Goal: Find specific page/section: Find specific page/section

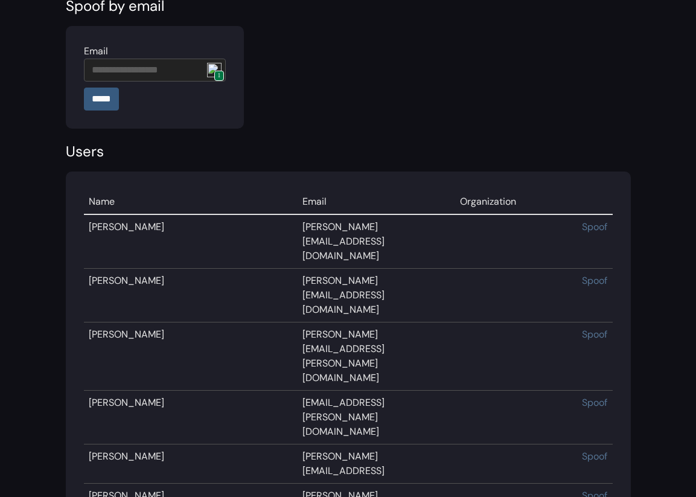
scroll to position [65, 0]
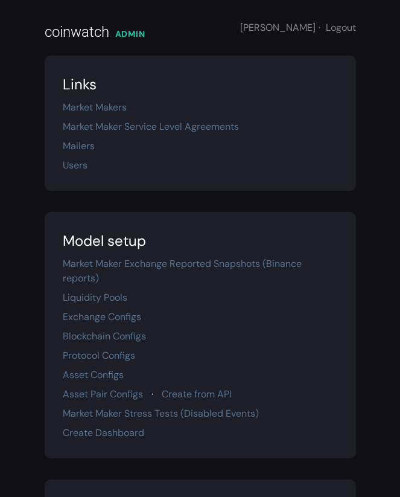
click at [397, 82] on main "coinwatch ADMIN Diana · Logout Links Market Makers Market Maker Service Level A…" at bounding box center [200, 396] width 400 height 792
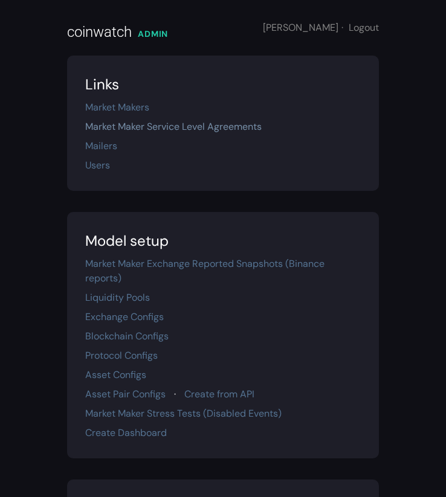
click at [132, 127] on link "Market Maker Service Level Agreements" at bounding box center [173, 126] width 176 height 13
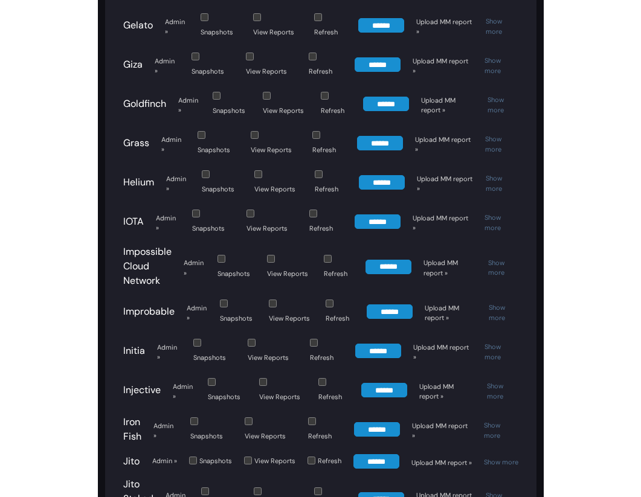
scroll to position [1951, 0]
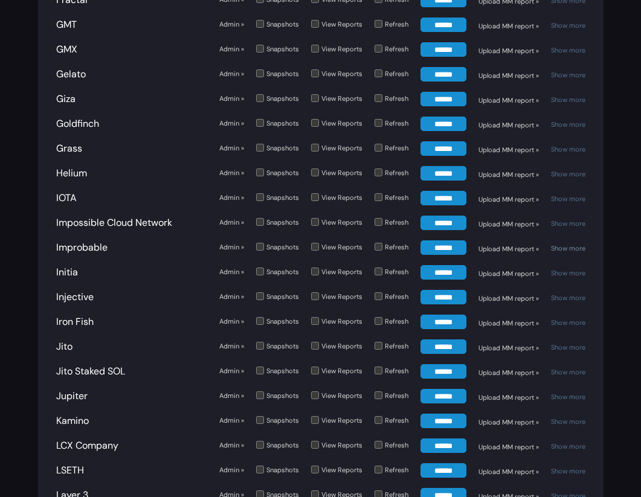
click at [400, 244] on link "Show more" at bounding box center [568, 248] width 34 height 8
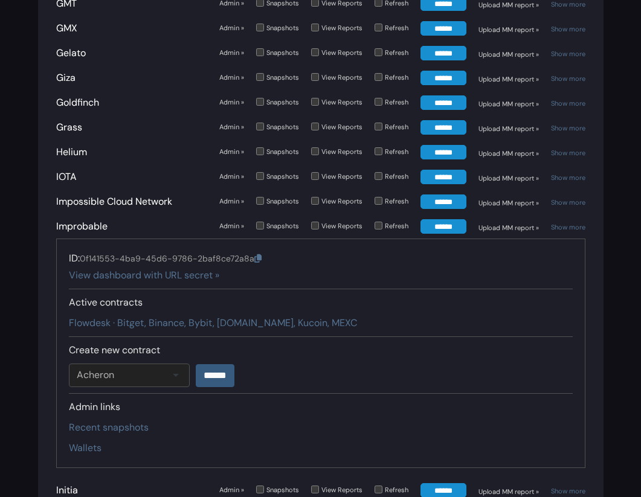
scroll to position [1973, 0]
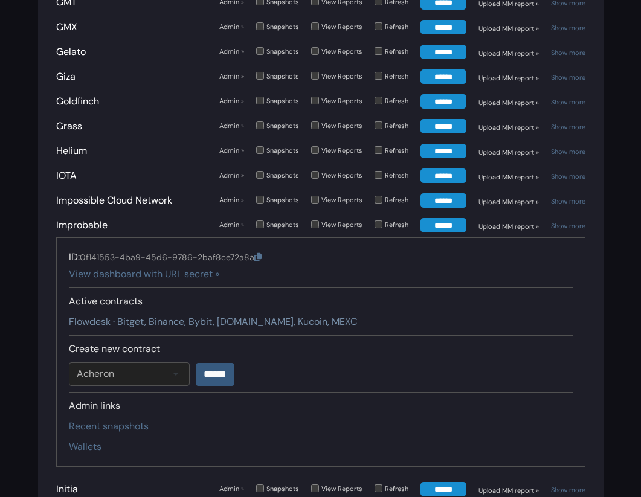
click at [161, 315] on link "Flowdesk · Bitget, Binance, Bybit, Gate.io, Kucoin, MEXC" at bounding box center [213, 321] width 288 height 13
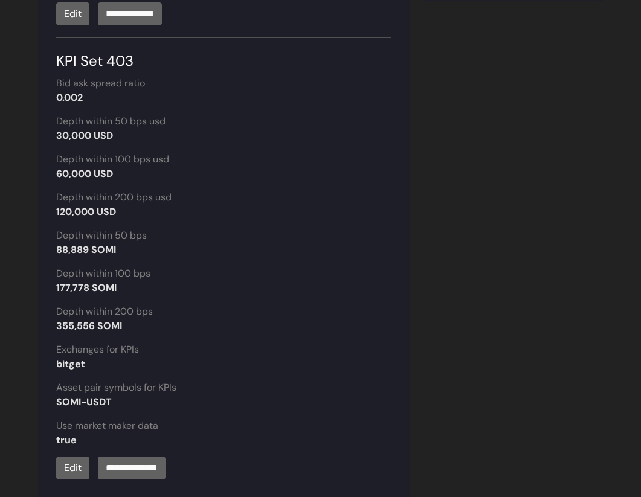
scroll to position [815, 0]
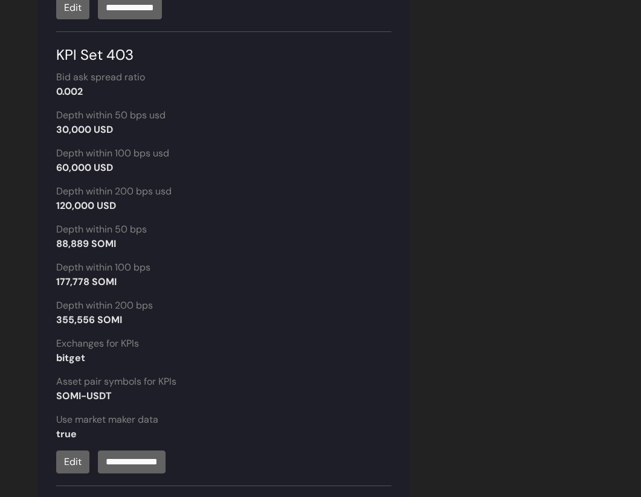
drag, startPoint x: 56, startPoint y: 93, endPoint x: 146, endPoint y: 97, distance: 90.7
click at [146, 97] on div "0.002" at bounding box center [224, 92] width 336 height 14
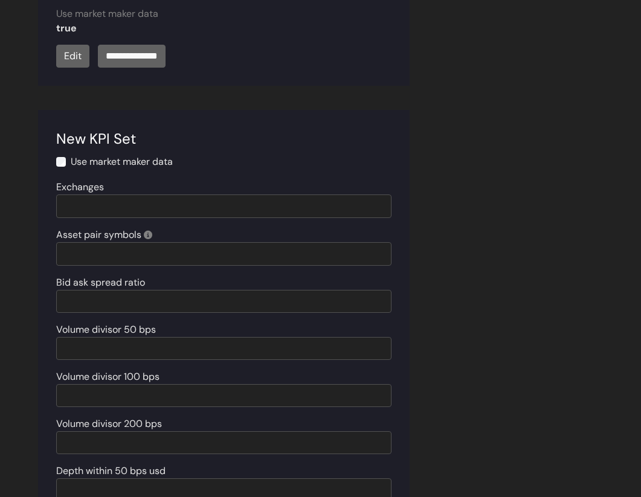
scroll to position [2118, 0]
